Goal: Navigation & Orientation: Find specific page/section

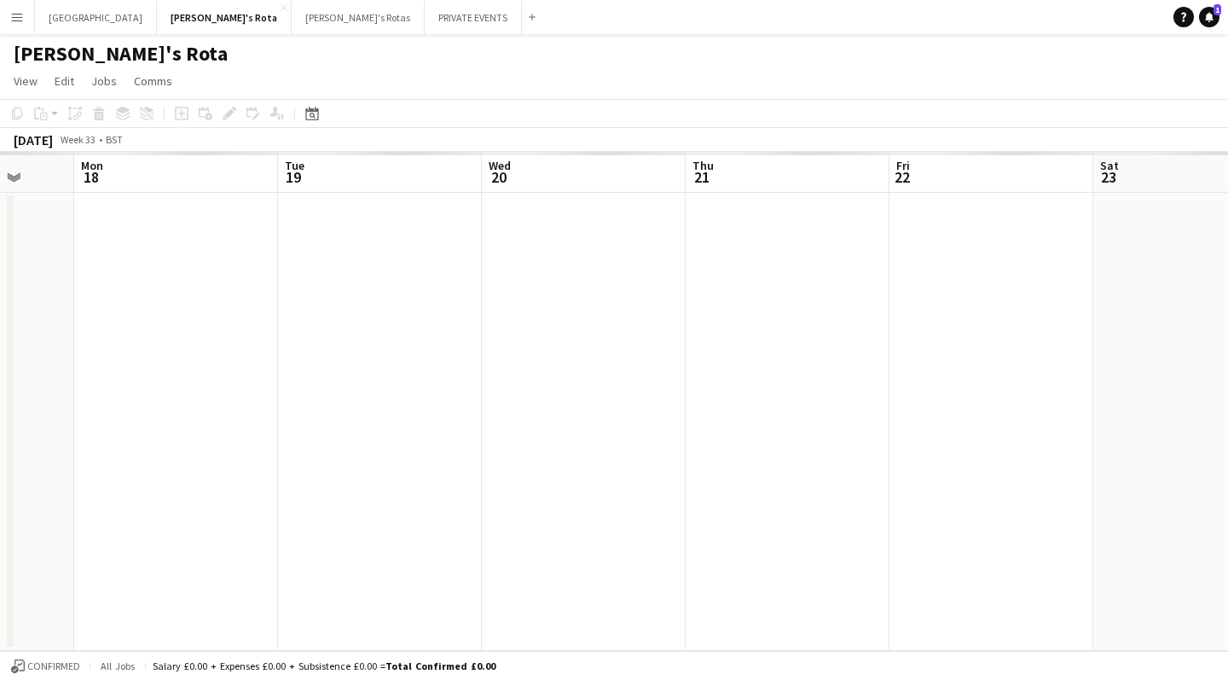
scroll to position [0, 579]
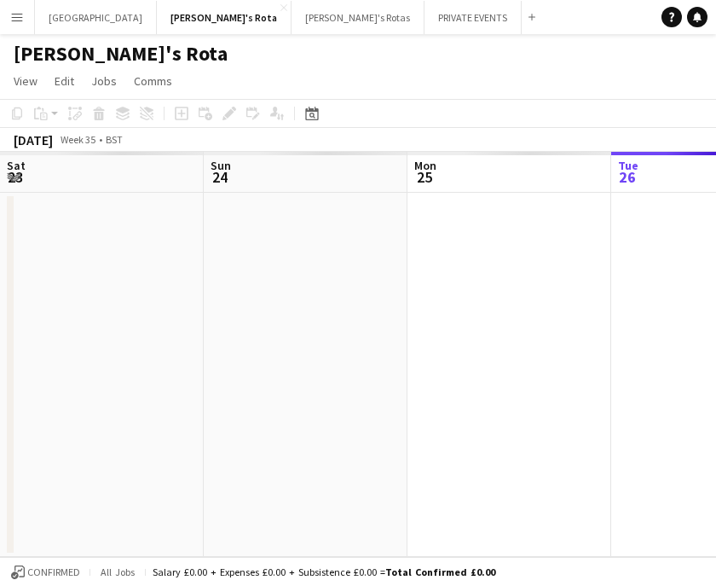
scroll to position [0, 408]
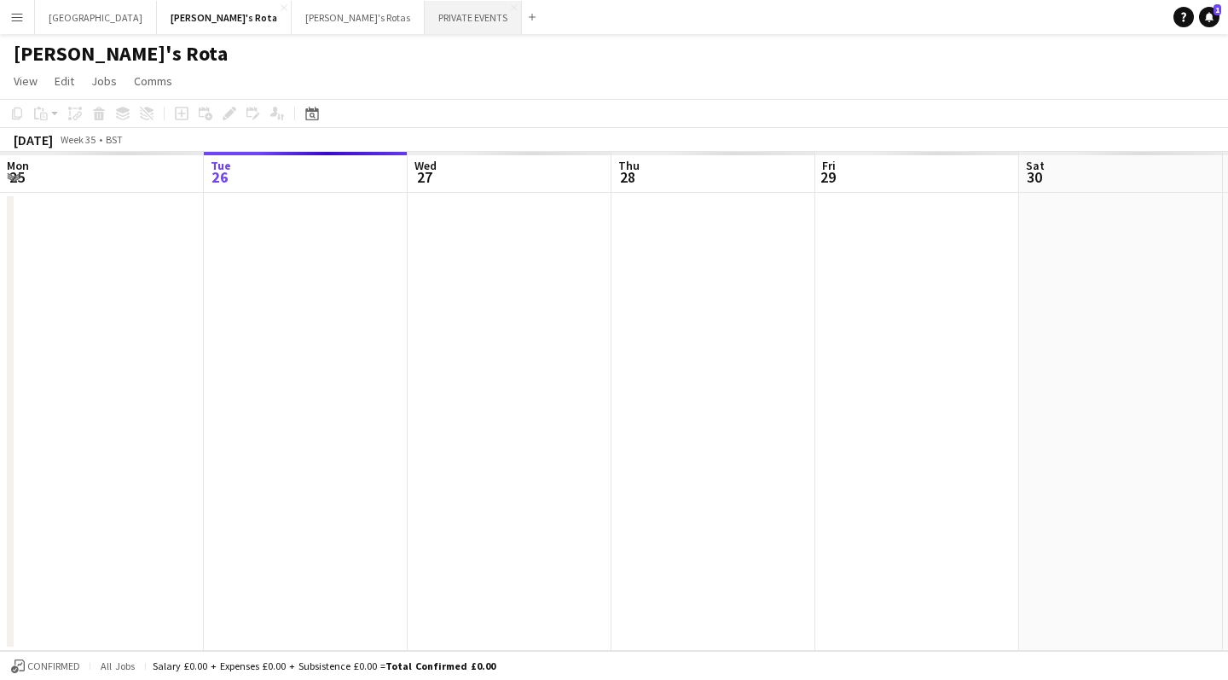
click at [425, 16] on button "PRIVATE EVENTS Close" at bounding box center [473, 17] width 97 height 33
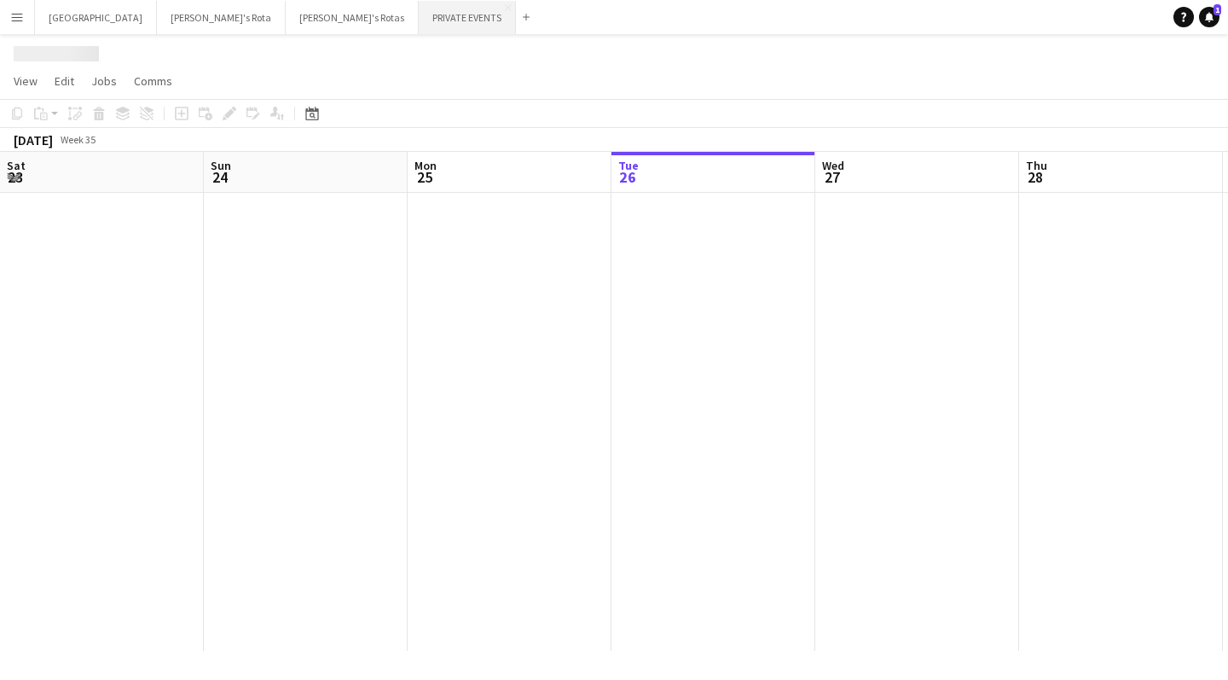
scroll to position [0, 408]
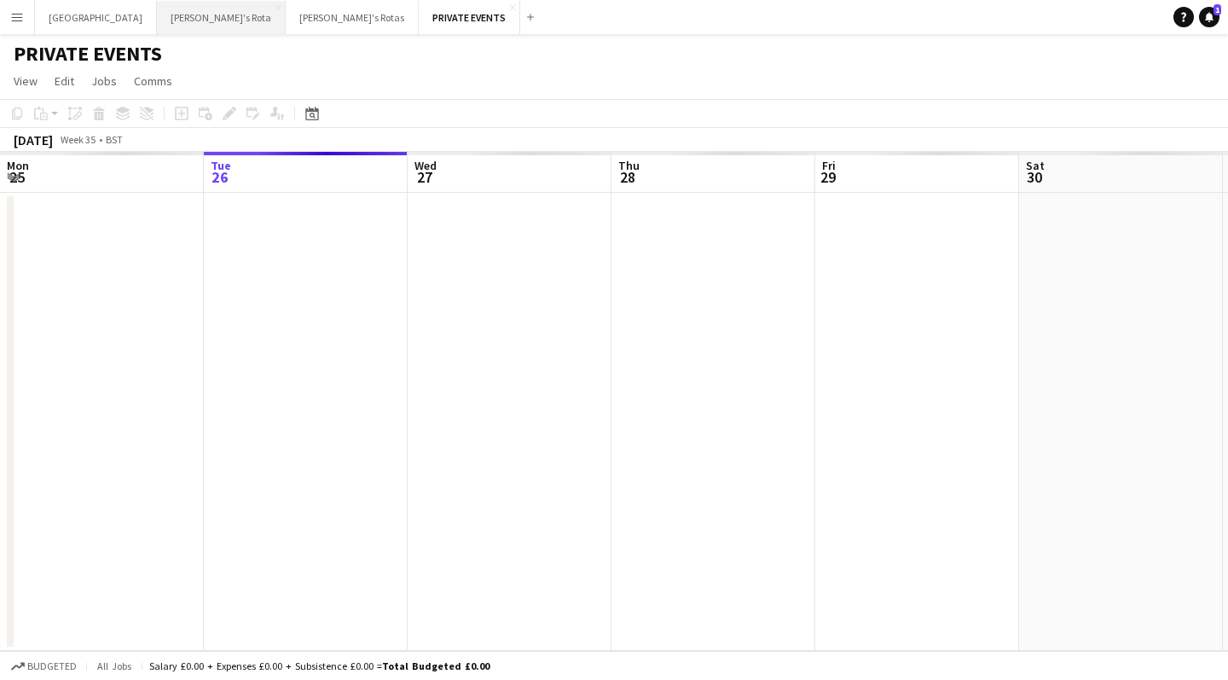
click at [157, 19] on button "Vicky's Rota Close" at bounding box center [221, 17] width 129 height 33
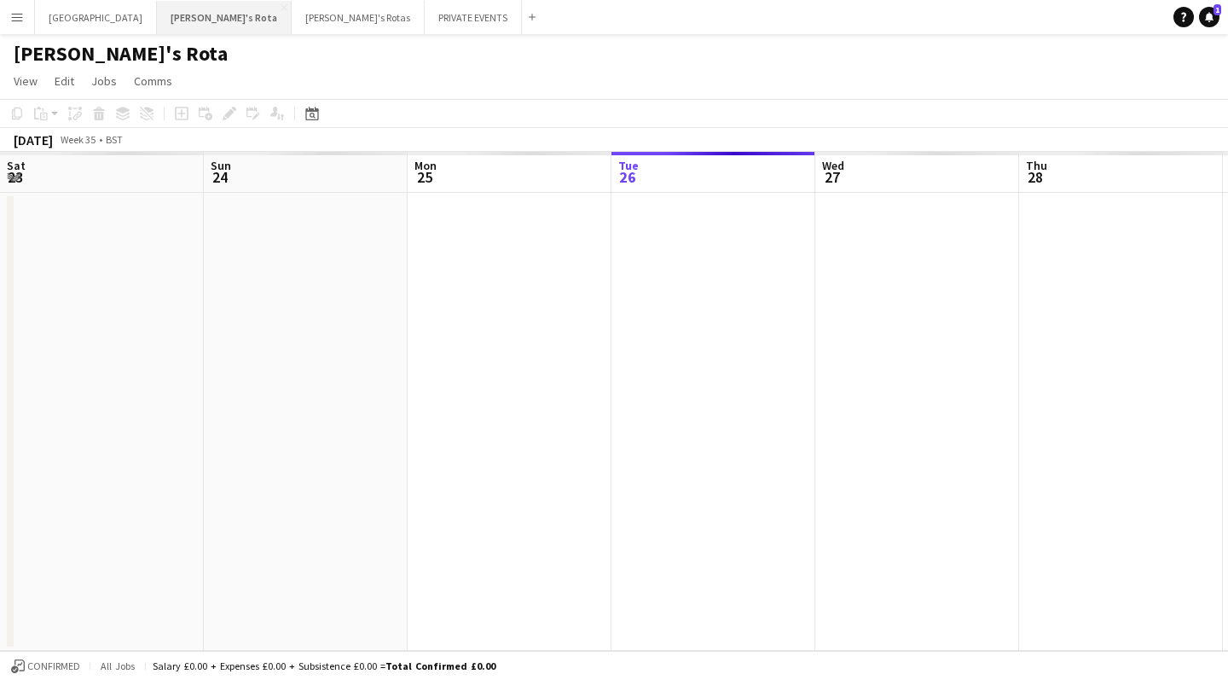
scroll to position [0, 408]
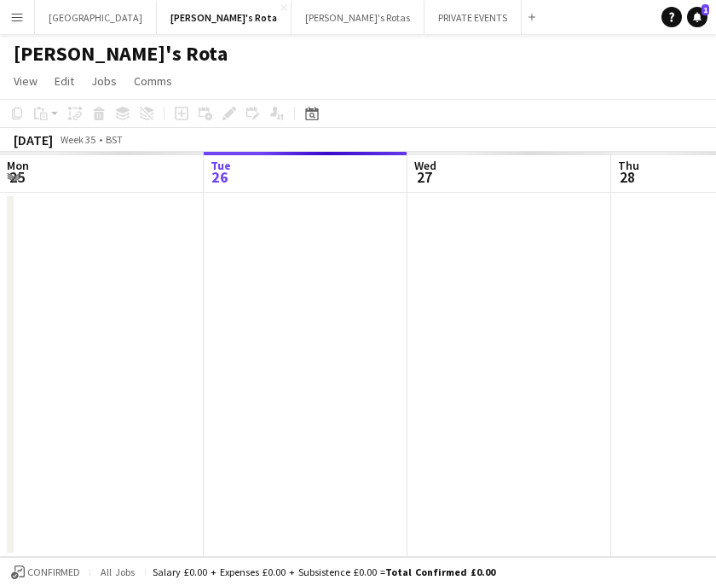
click at [20, 24] on button "Menu" at bounding box center [17, 17] width 34 height 34
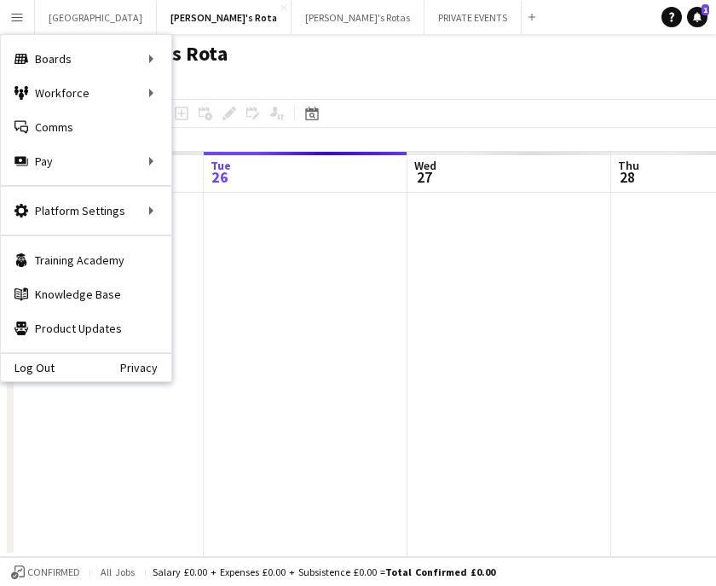
click at [71, 365] on div "Log Out Privacy" at bounding box center [86, 366] width 171 height 29
click at [43, 368] on link "Log Out" at bounding box center [28, 368] width 54 height 14
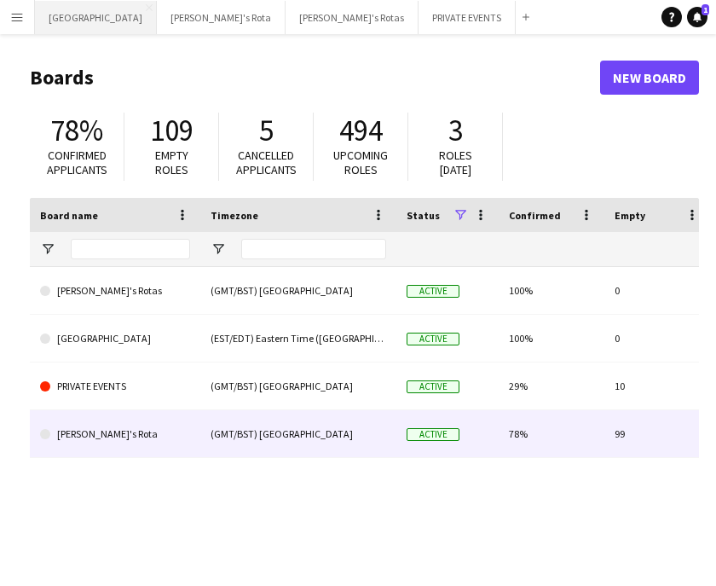
click at [85, 434] on link "[PERSON_NAME]'s Rota" at bounding box center [115, 434] width 150 height 48
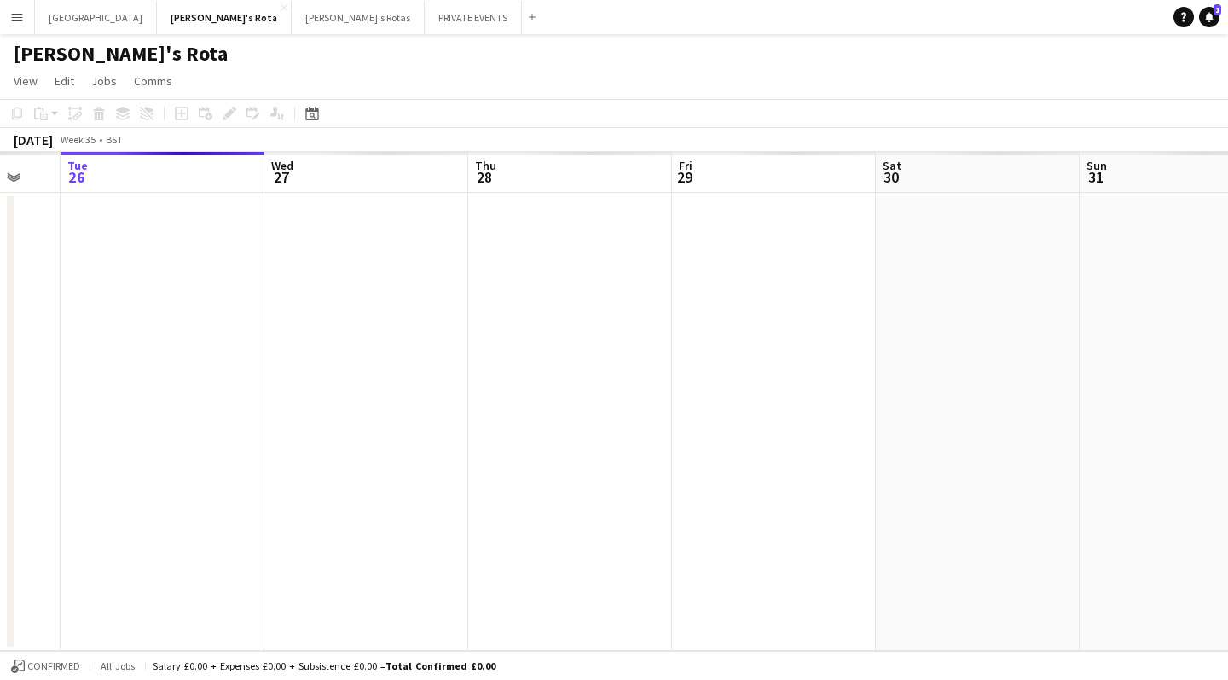
click at [25, 18] on button "Menu" at bounding box center [17, 17] width 34 height 34
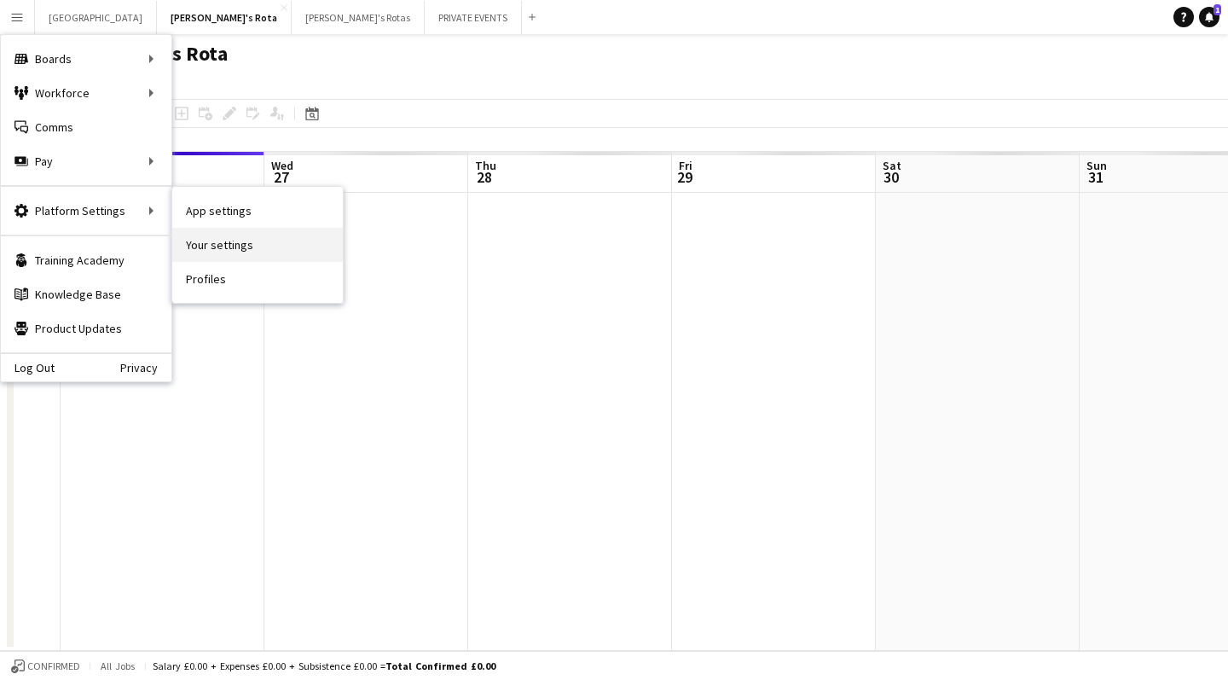
click at [196, 246] on link "Your settings" at bounding box center [257, 245] width 171 height 34
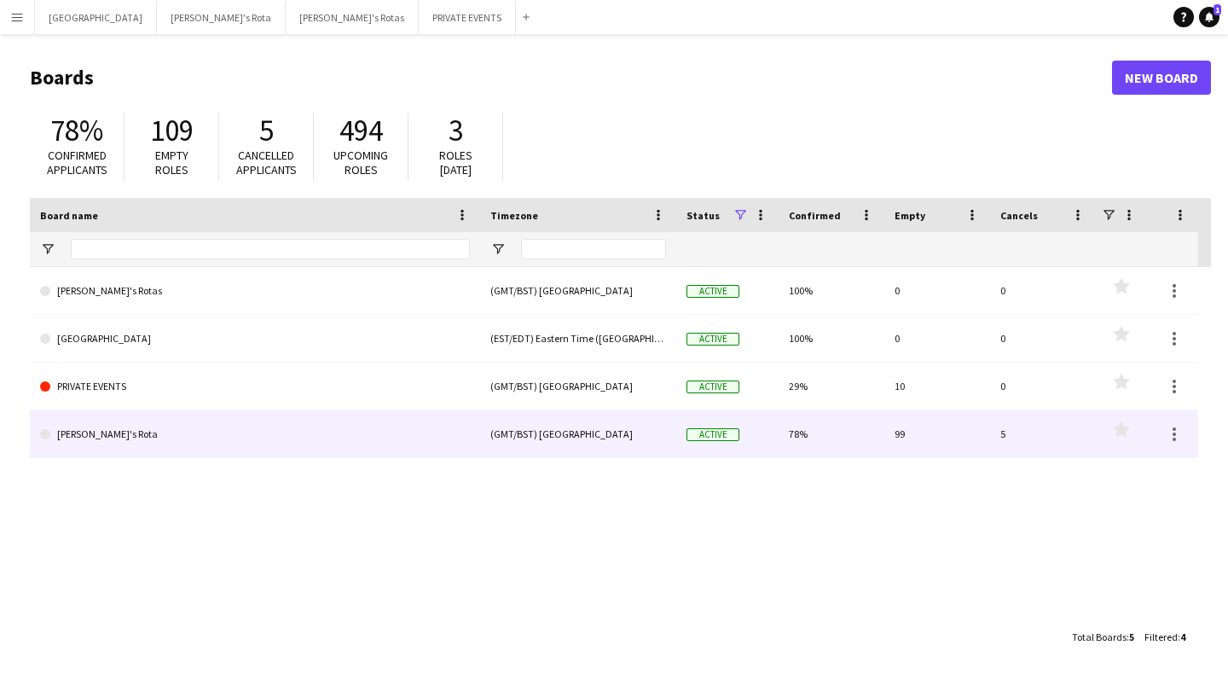
click at [84, 431] on link "[PERSON_NAME]'s Rota" at bounding box center [255, 434] width 430 height 48
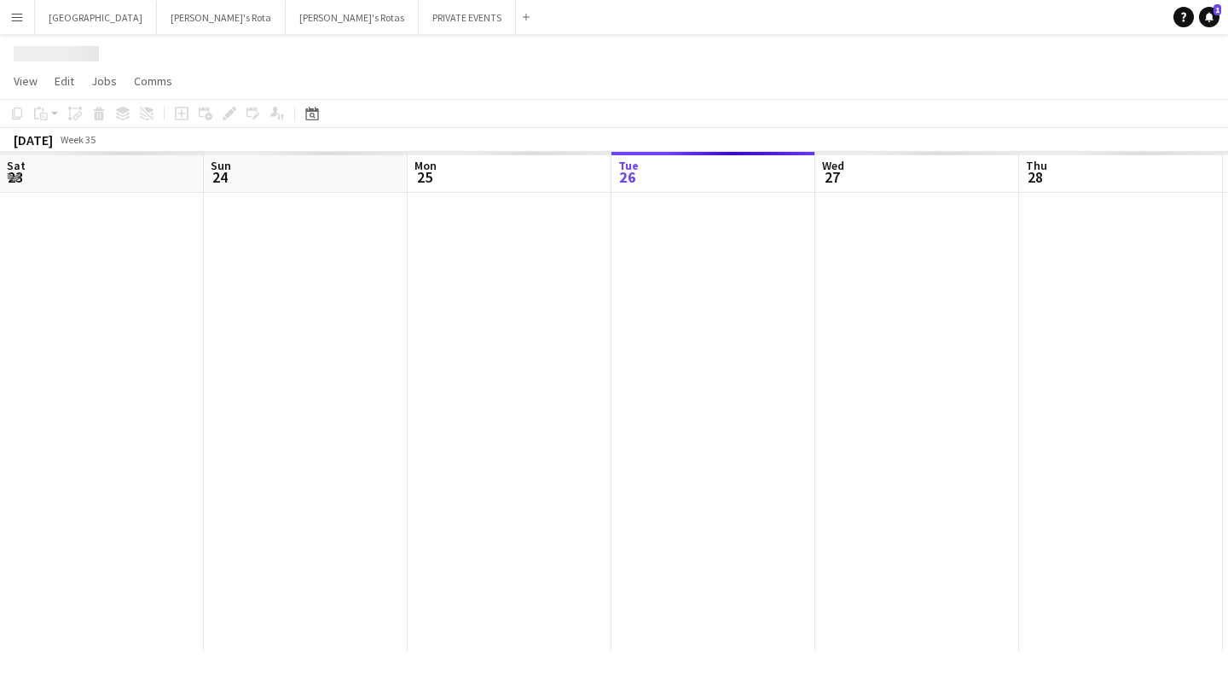
scroll to position [0, 408]
